Goal: Task Accomplishment & Management: Use online tool/utility

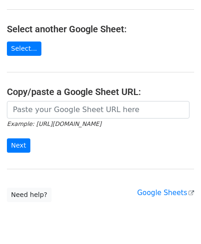
scroll to position [92, 0]
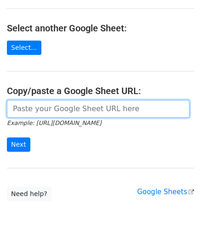
click at [42, 106] on input "url" at bounding box center [98, 108] width 183 height 17
paste input "[URL][DOMAIN_NAME]"
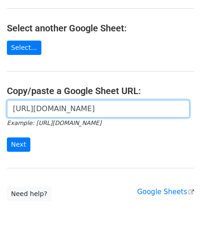
scroll to position [0, 194]
type input "[URL][DOMAIN_NAME]"
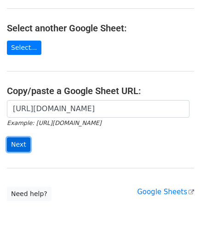
click at [21, 145] on input "Next" at bounding box center [18, 144] width 23 height 14
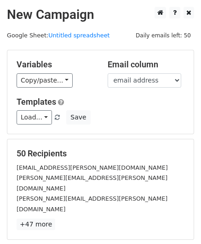
scroll to position [112, 0]
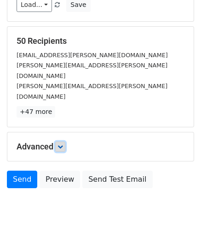
click at [63, 144] on icon at bounding box center [61, 147] width 6 height 6
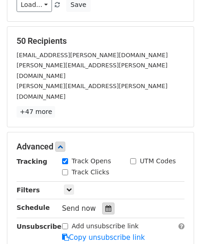
click at [105, 205] on icon at bounding box center [108, 208] width 6 height 6
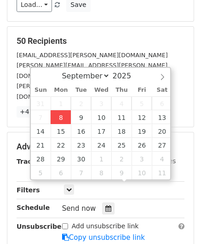
type input "[DATE] 12:00"
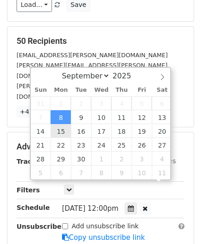
scroll to position [0, 0]
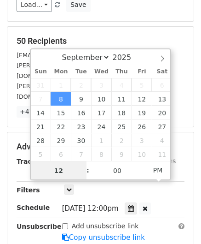
paste input "Hour"
type input "2"
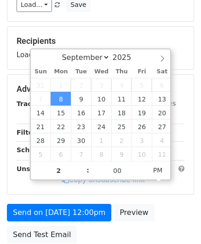
type input "[DATE] 14:00"
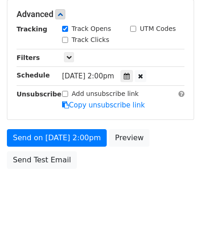
scroll to position [224, 0]
